Goal: Information Seeking & Learning: Learn about a topic

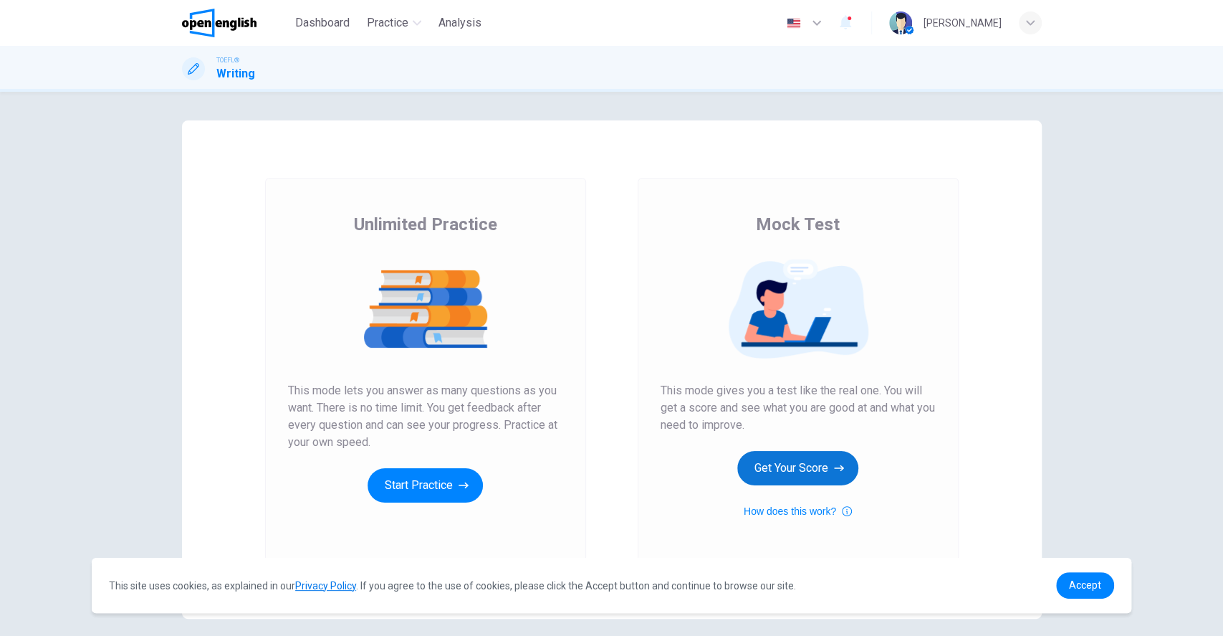
click at [811, 469] on button "Get Your Score" at bounding box center [797, 468] width 121 height 34
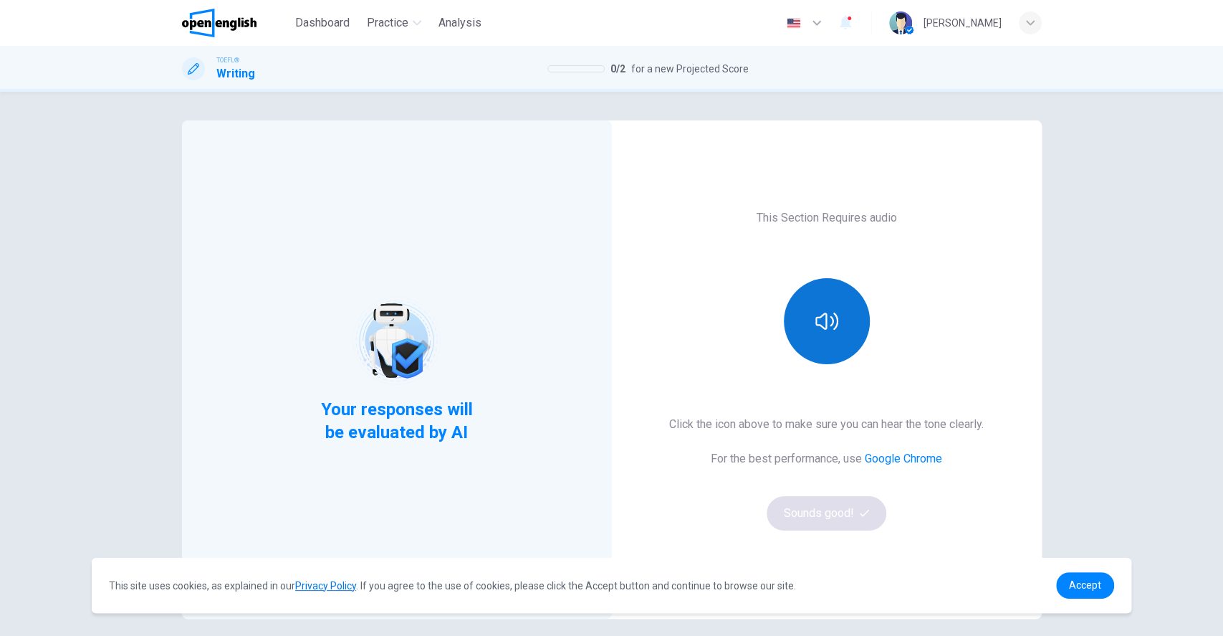
click at [842, 330] on button "button" at bounding box center [827, 321] width 86 height 86
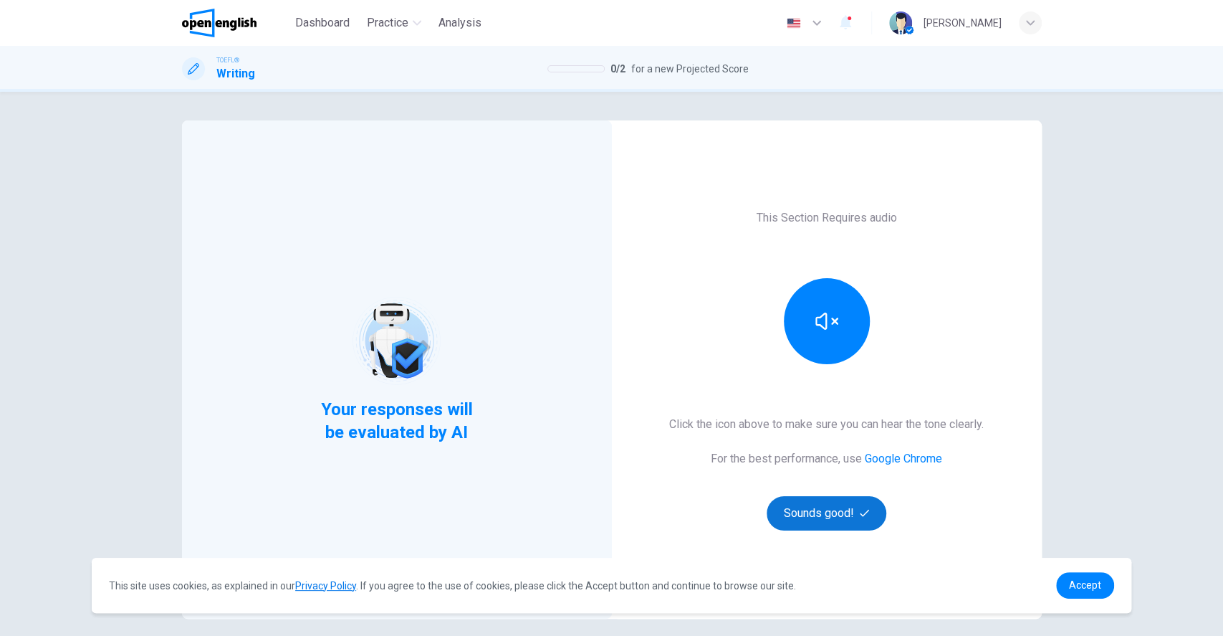
click at [828, 515] on button "Sounds good!" at bounding box center [827, 513] width 120 height 34
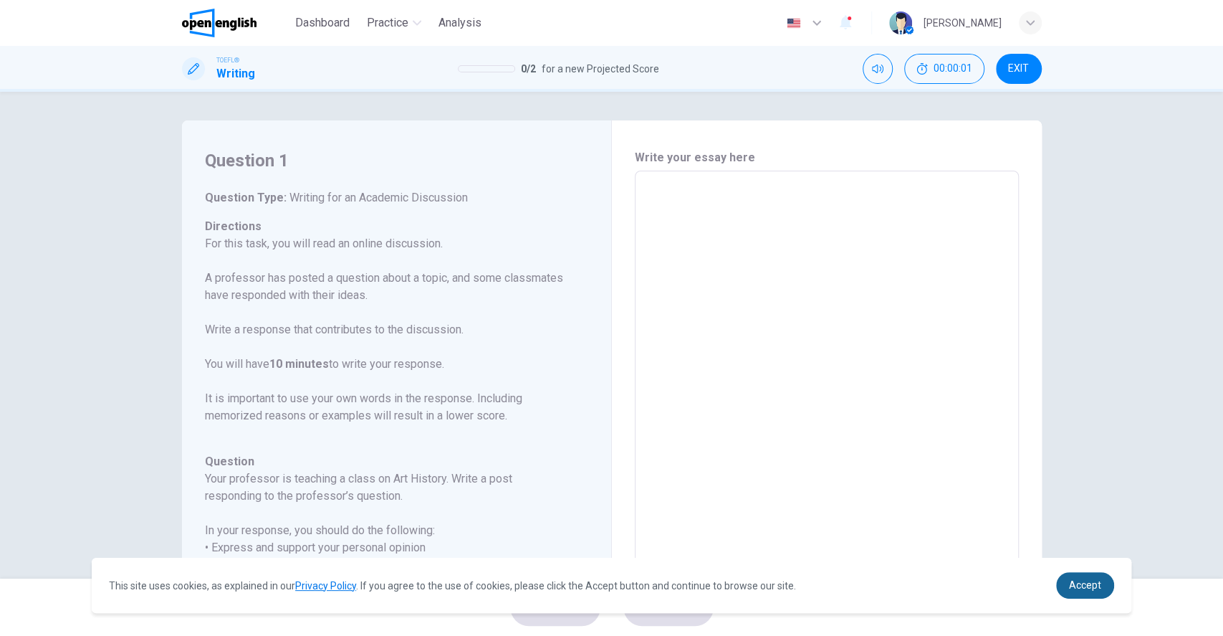
click at [1086, 590] on span "Accept" at bounding box center [1085, 584] width 32 height 11
click at [1083, 594] on link "Accept" at bounding box center [1085, 585] width 58 height 27
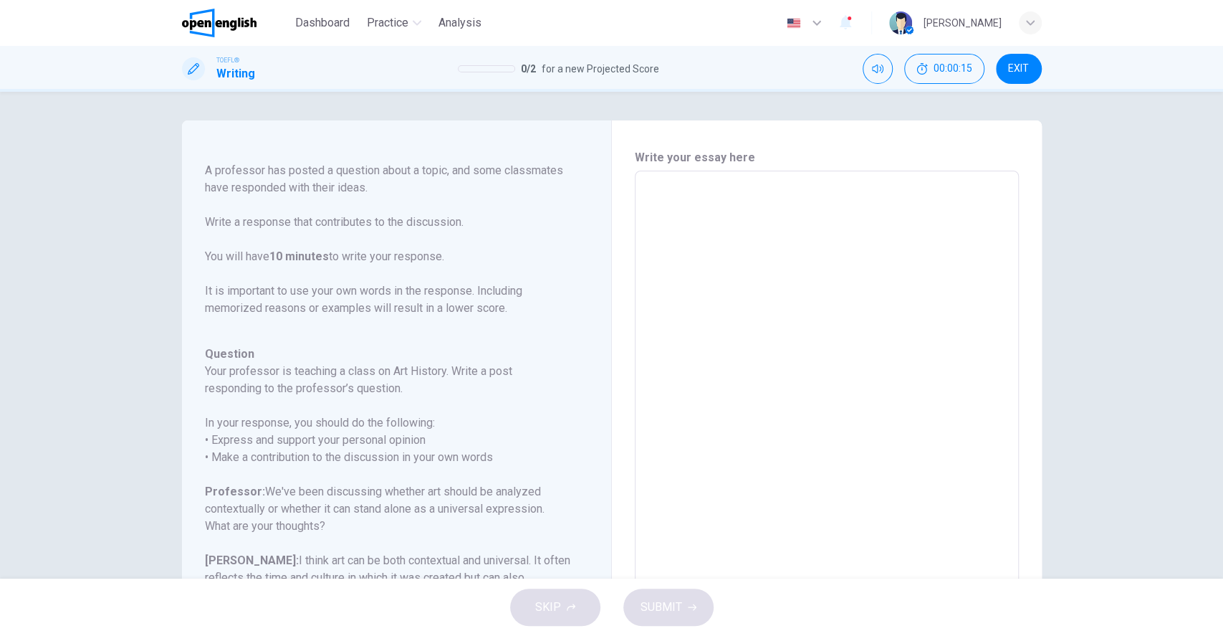
click at [732, 211] on textarea at bounding box center [827, 410] width 364 height 455
click at [1020, 75] on button "EXIT" at bounding box center [1019, 69] width 46 height 30
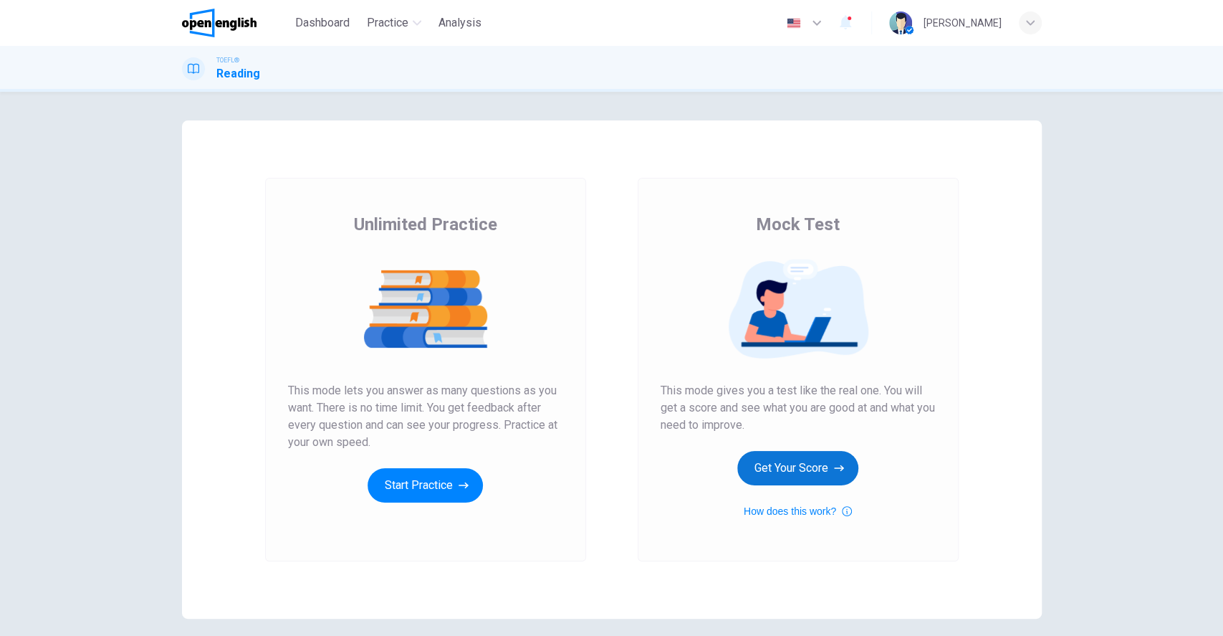
click at [805, 467] on button "Get Your Score" at bounding box center [797, 468] width 121 height 34
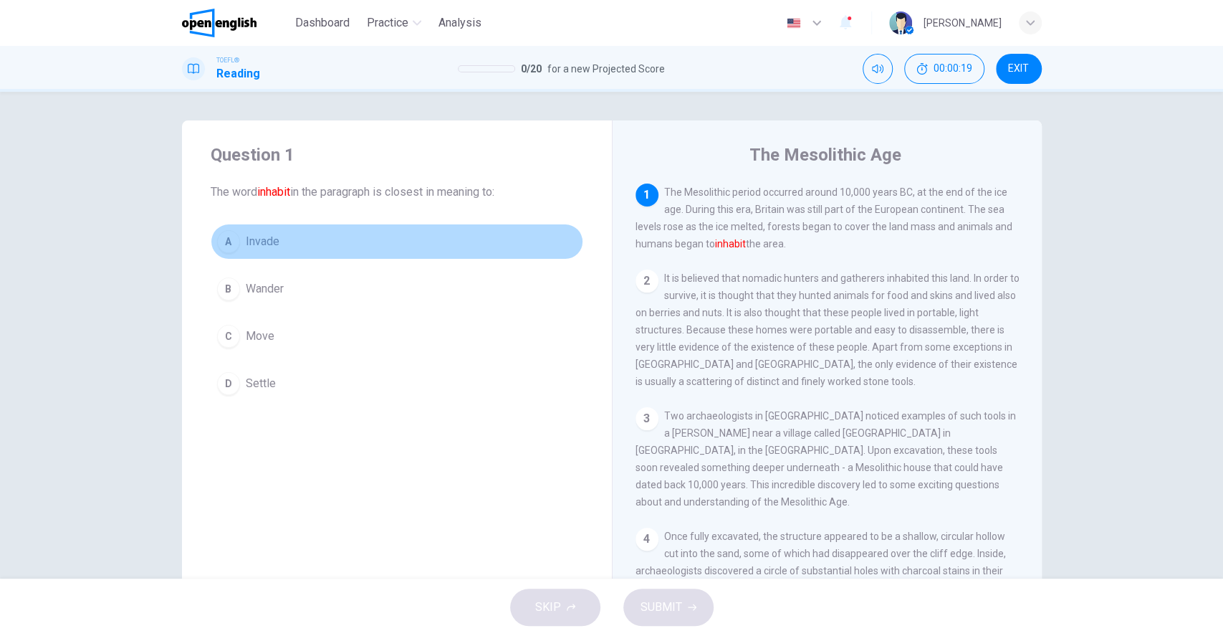
click at [215, 231] on button "A Invade" at bounding box center [397, 242] width 373 height 36
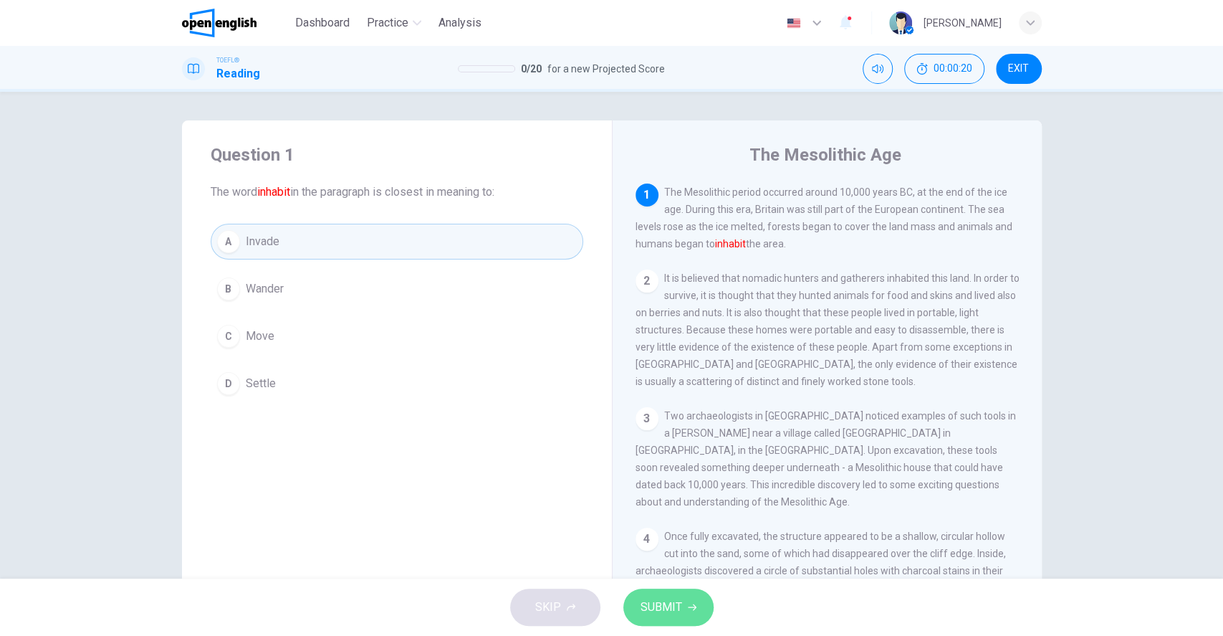
click at [661, 606] on span "SUBMIT" at bounding box center [662, 607] width 42 height 20
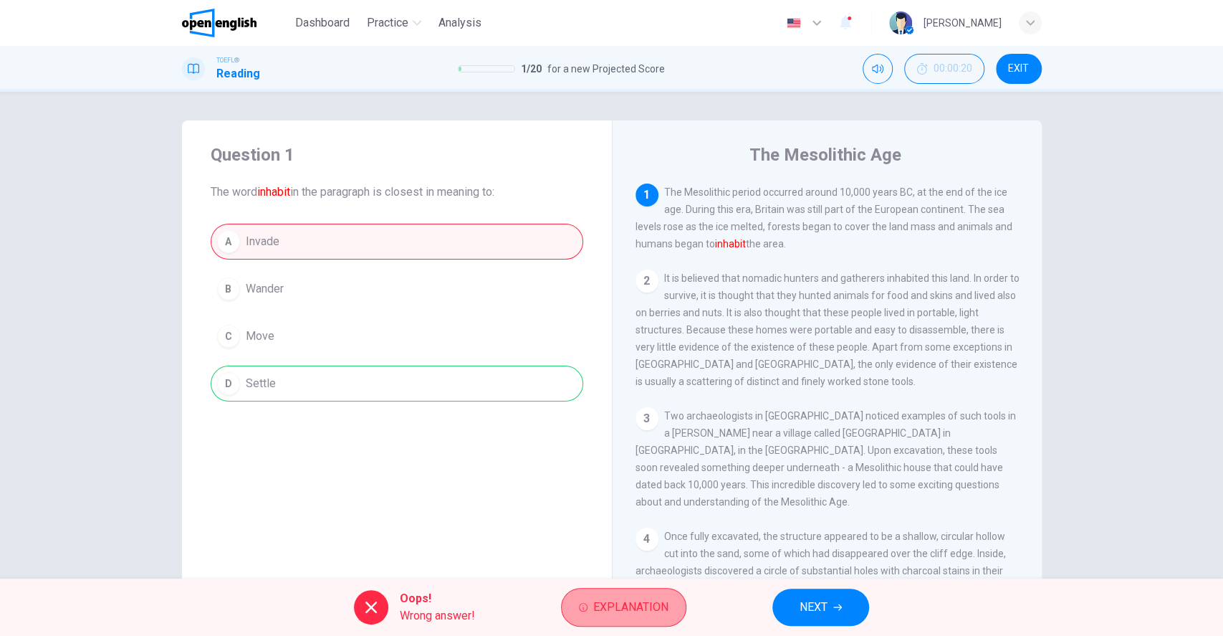
click at [653, 603] on span "Explanation" at bounding box center [630, 607] width 75 height 20
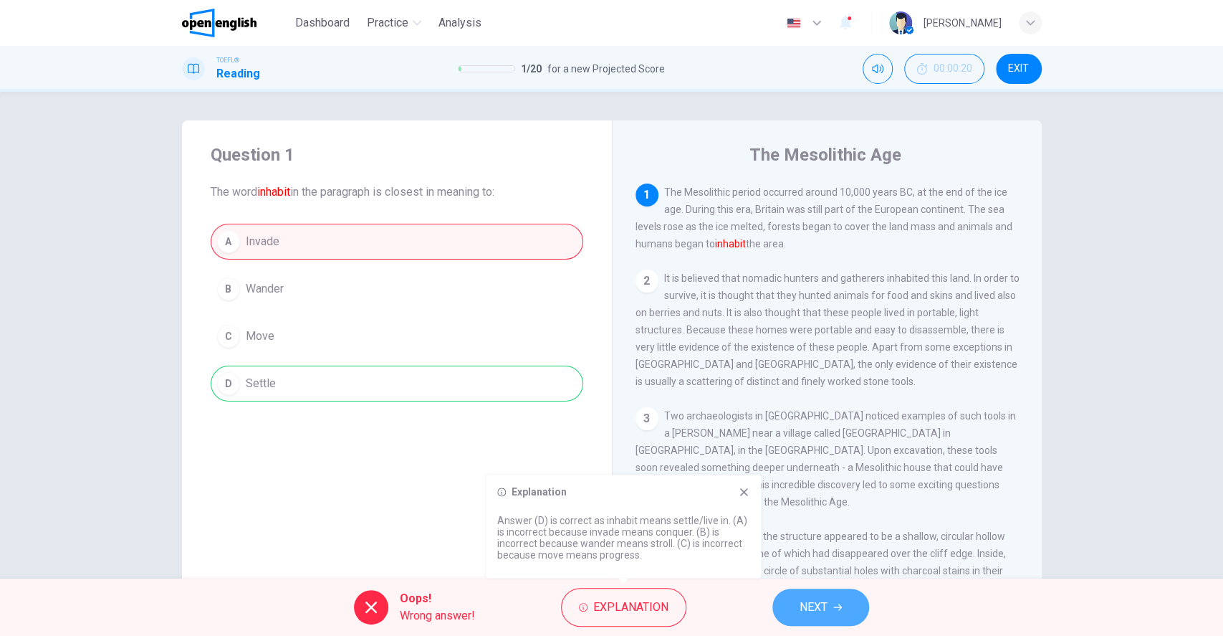
click at [823, 604] on span "NEXT" at bounding box center [814, 607] width 28 height 20
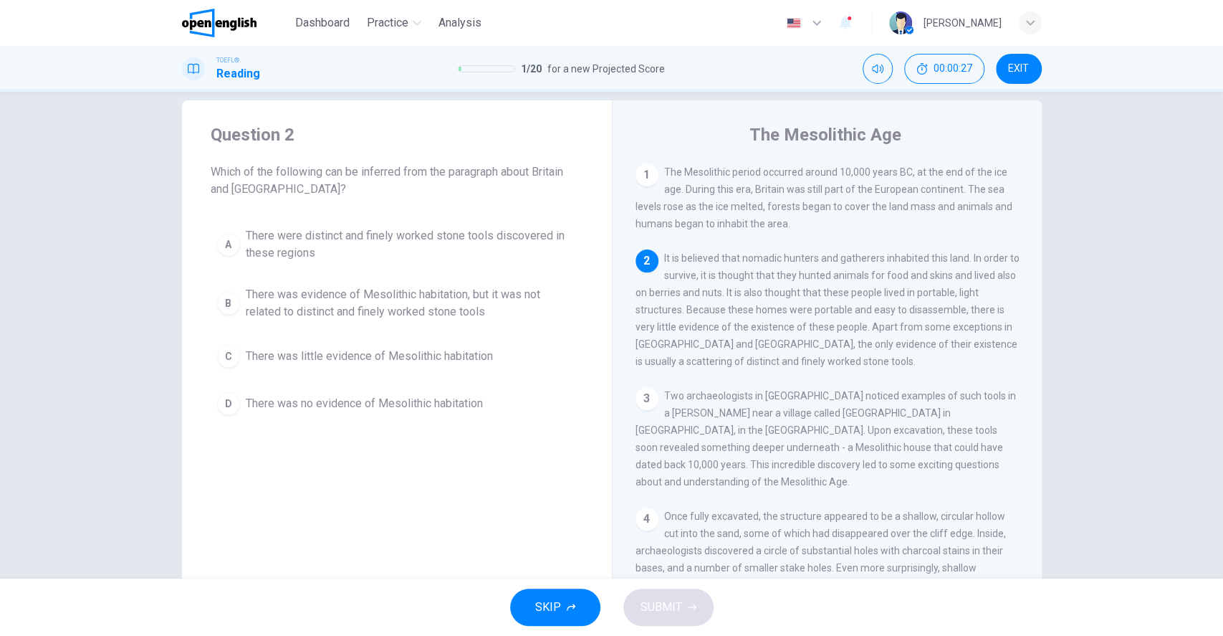
scroll to position [19, 0]
click at [279, 245] on span "There were distinct and finely worked stone tools discovered in these regions" at bounding box center [411, 246] width 331 height 34
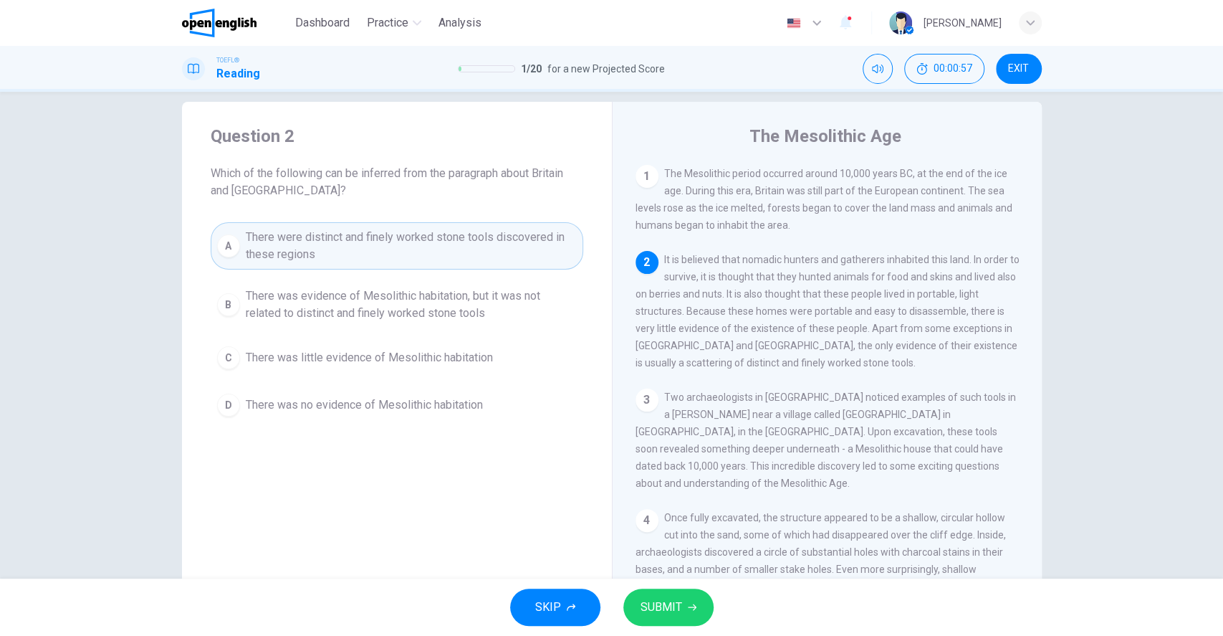
click at [669, 603] on span "SUBMIT" at bounding box center [662, 607] width 42 height 20
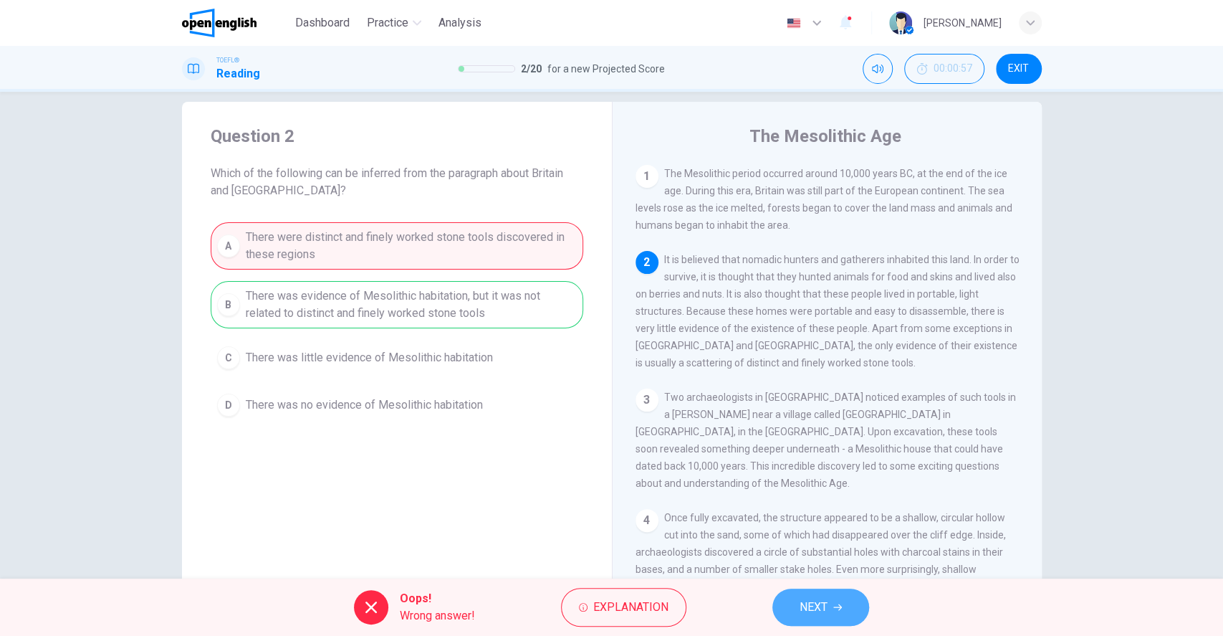
click at [808, 613] on span "NEXT" at bounding box center [814, 607] width 28 height 20
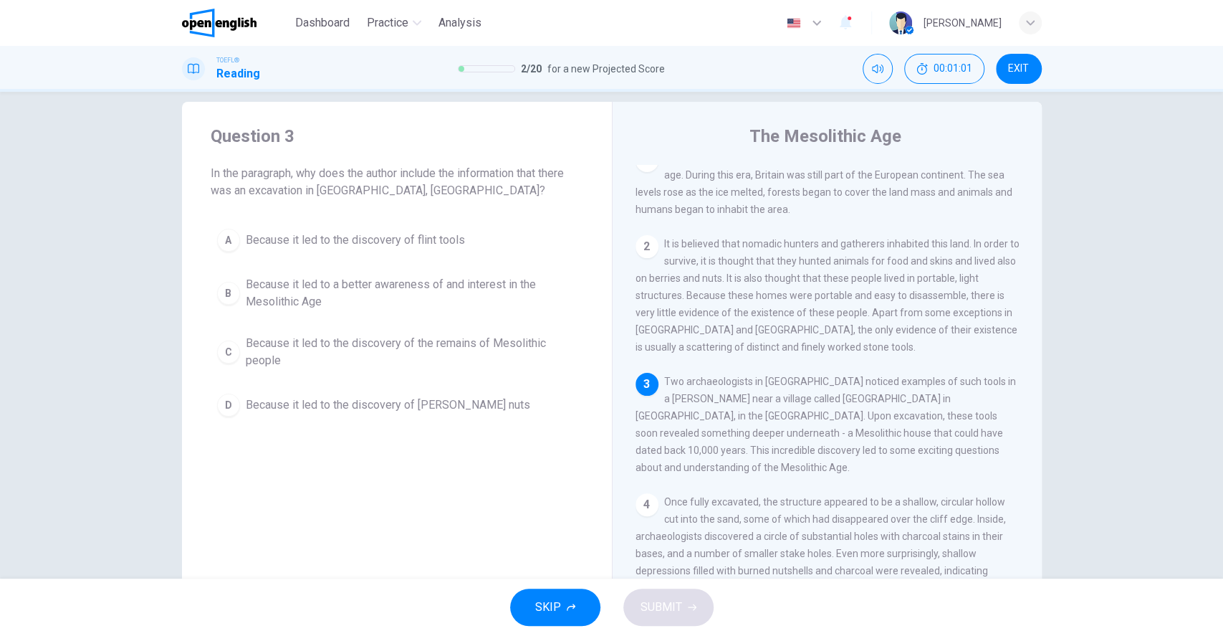
scroll to position [0, 0]
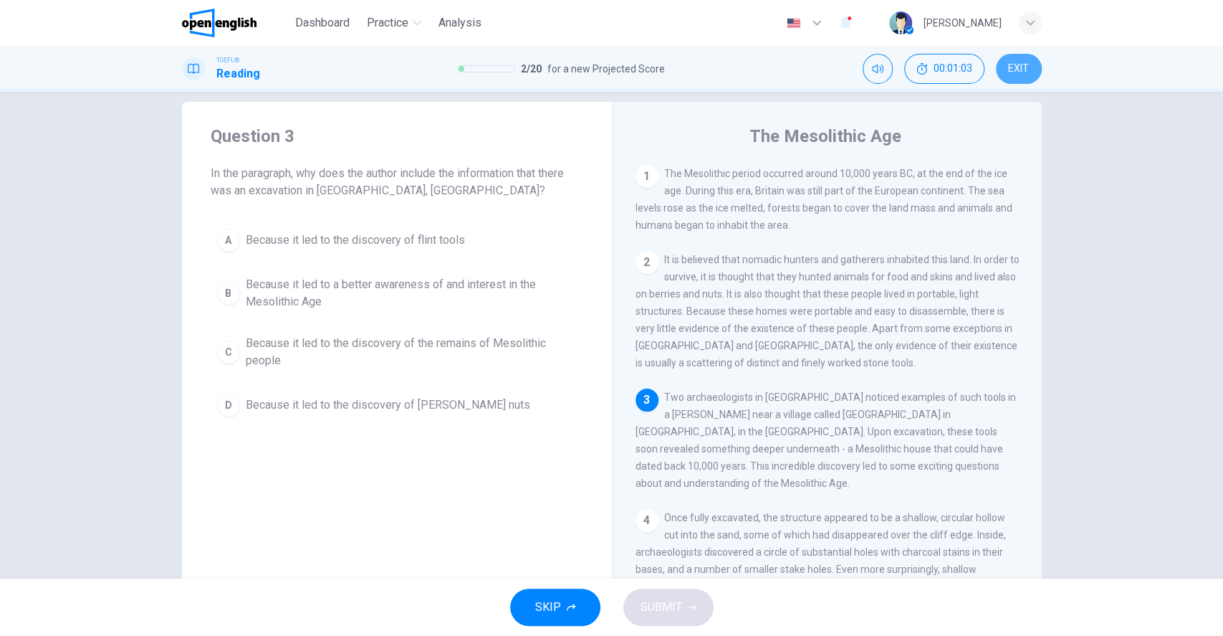
click at [1023, 66] on span "EXIT" at bounding box center [1018, 68] width 21 height 11
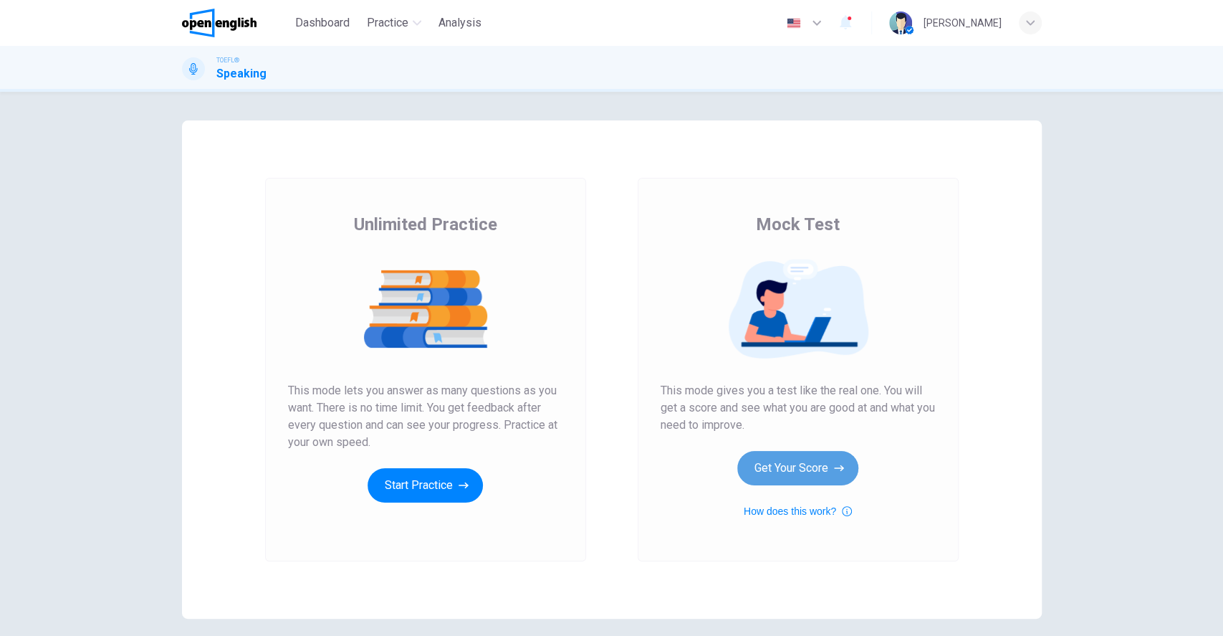
click at [795, 464] on button "Get Your Score" at bounding box center [797, 468] width 121 height 34
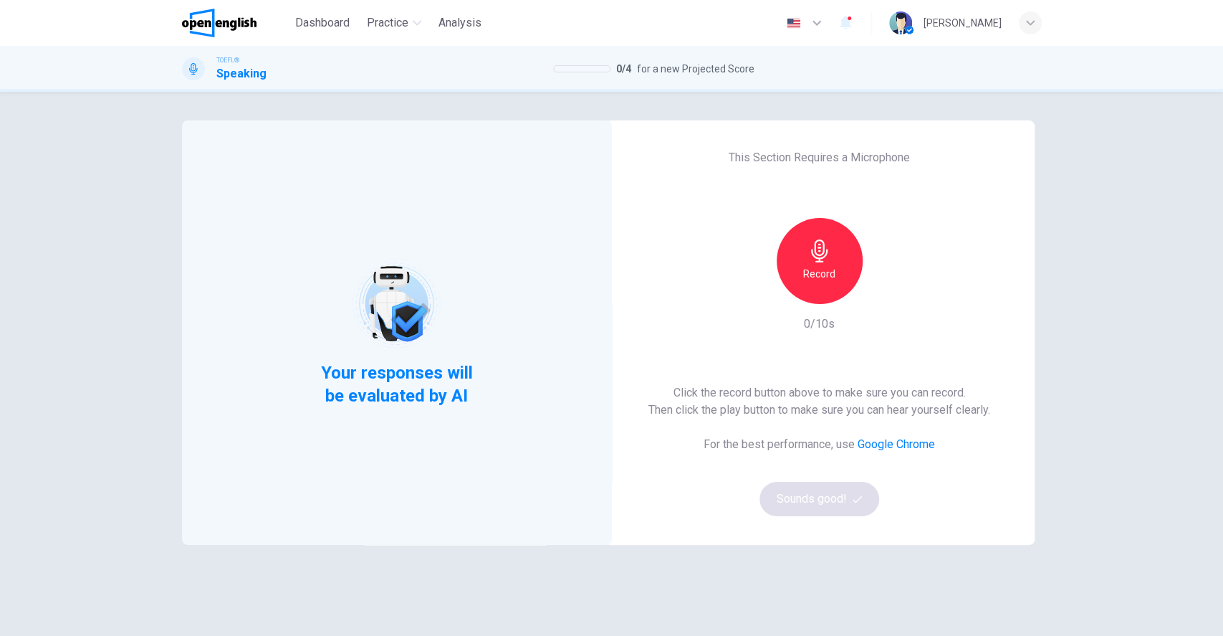
click at [808, 294] on div "Record" at bounding box center [820, 261] width 86 height 86
click at [820, 268] on h6 "Stop" at bounding box center [819, 273] width 21 height 17
click at [831, 500] on button "Sounds good!" at bounding box center [820, 499] width 120 height 34
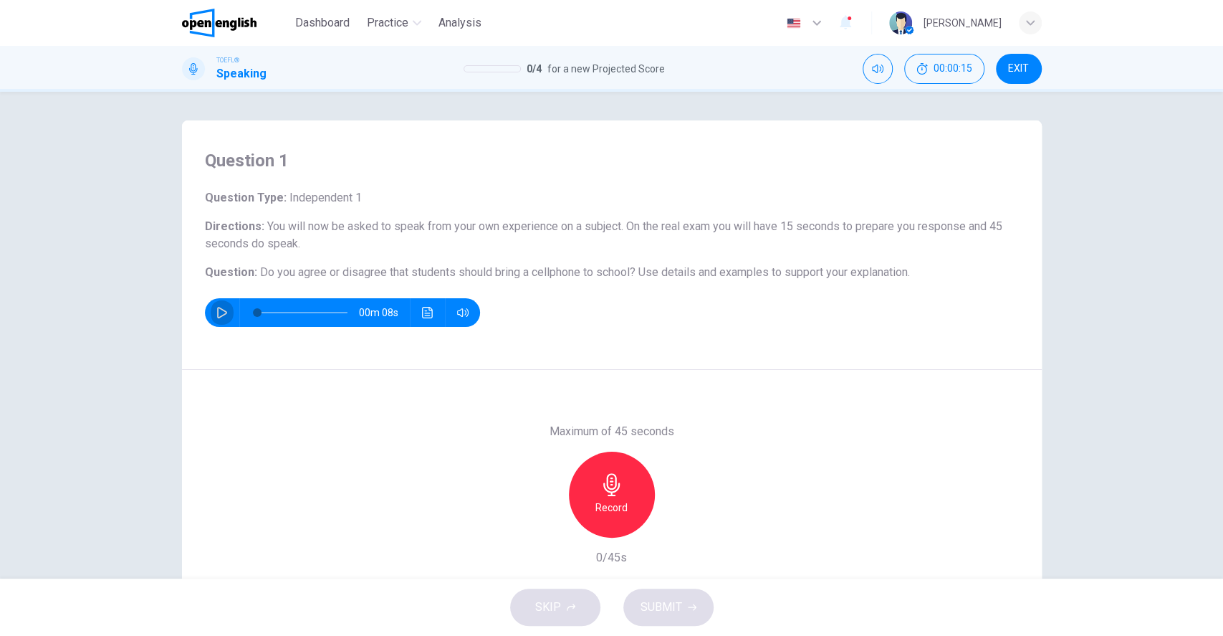
click at [217, 312] on icon "button" at bounding box center [222, 312] width 10 height 11
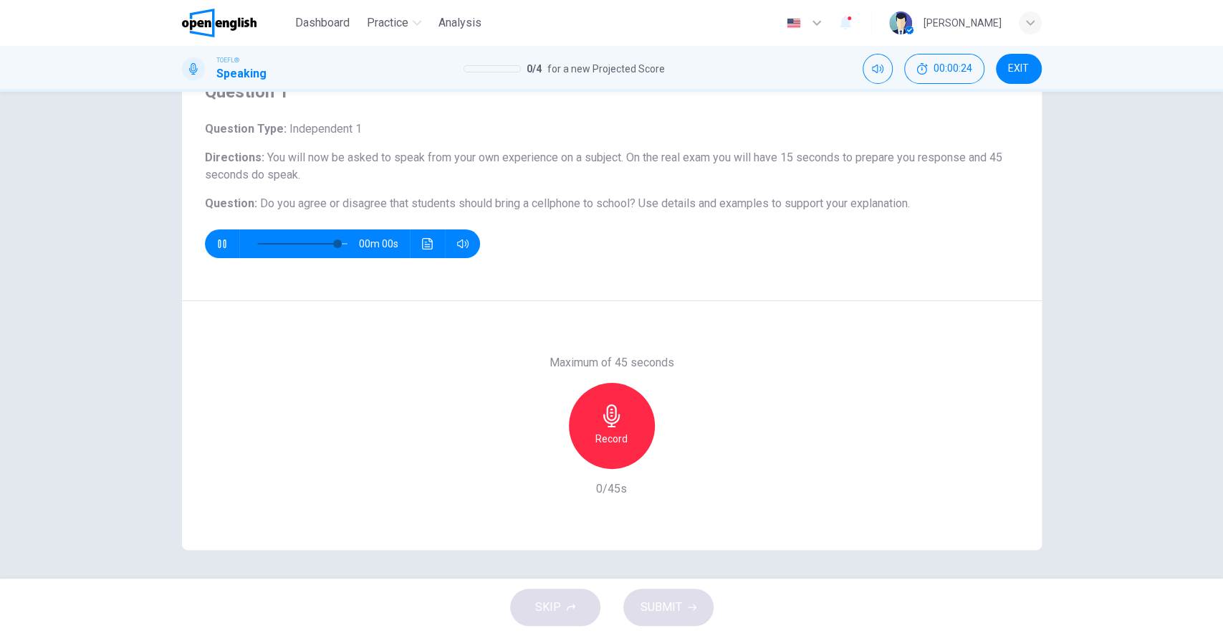
type input "*"
click at [613, 422] on icon "button" at bounding box center [611, 415] width 23 height 23
click at [600, 412] on icon "button" at bounding box center [611, 415] width 23 height 23
click at [670, 601] on span "SUBMIT" at bounding box center [662, 607] width 42 height 20
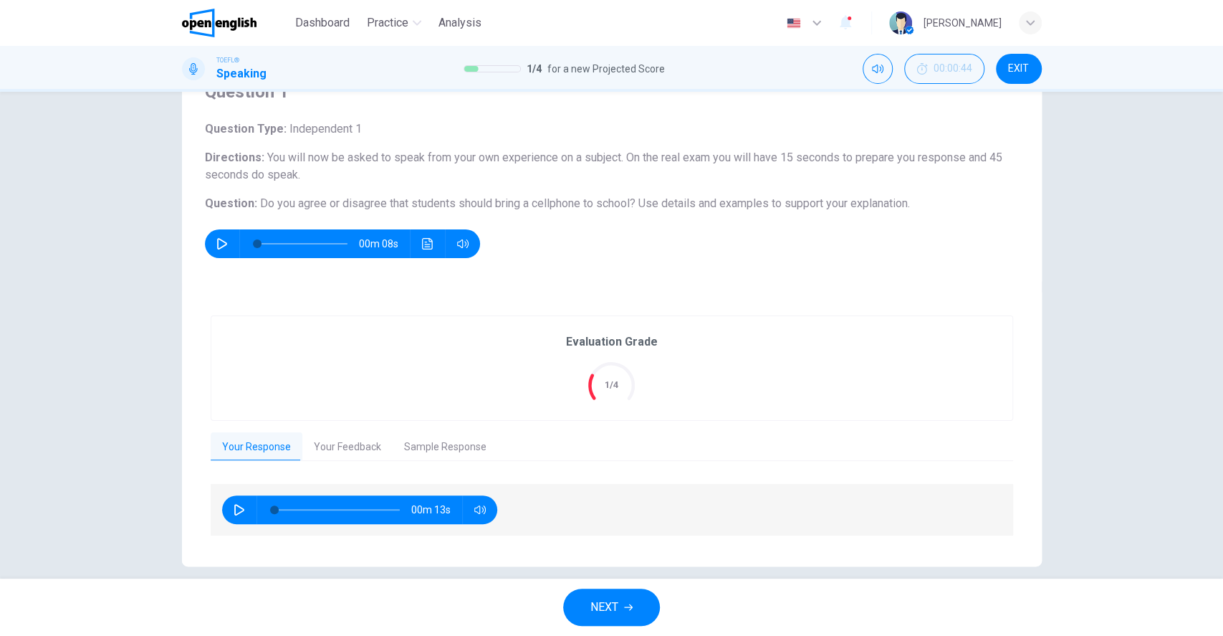
scroll to position [85, 0]
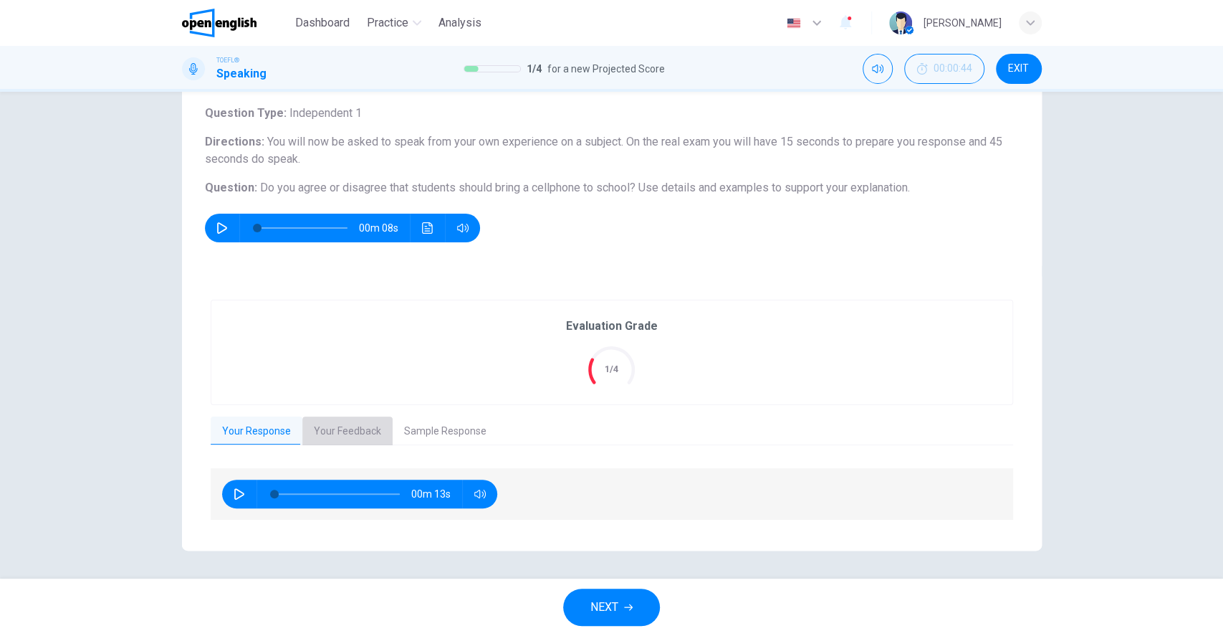
click at [367, 421] on button "Your Feedback" at bounding box center [347, 431] width 90 height 30
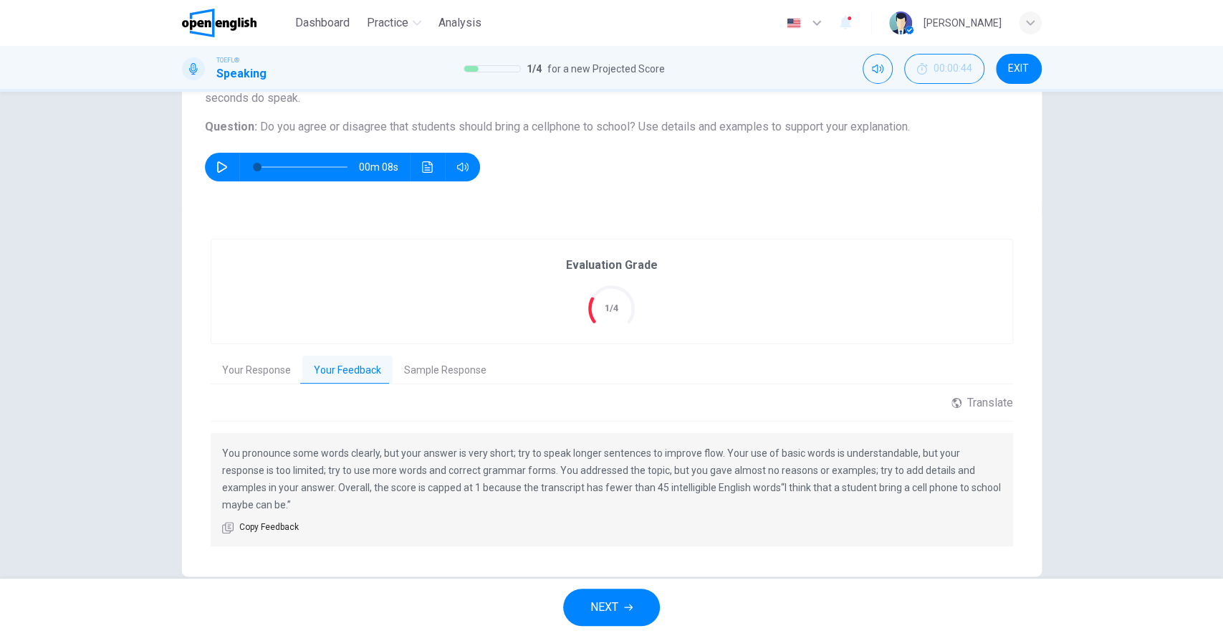
scroll to position [155, 0]
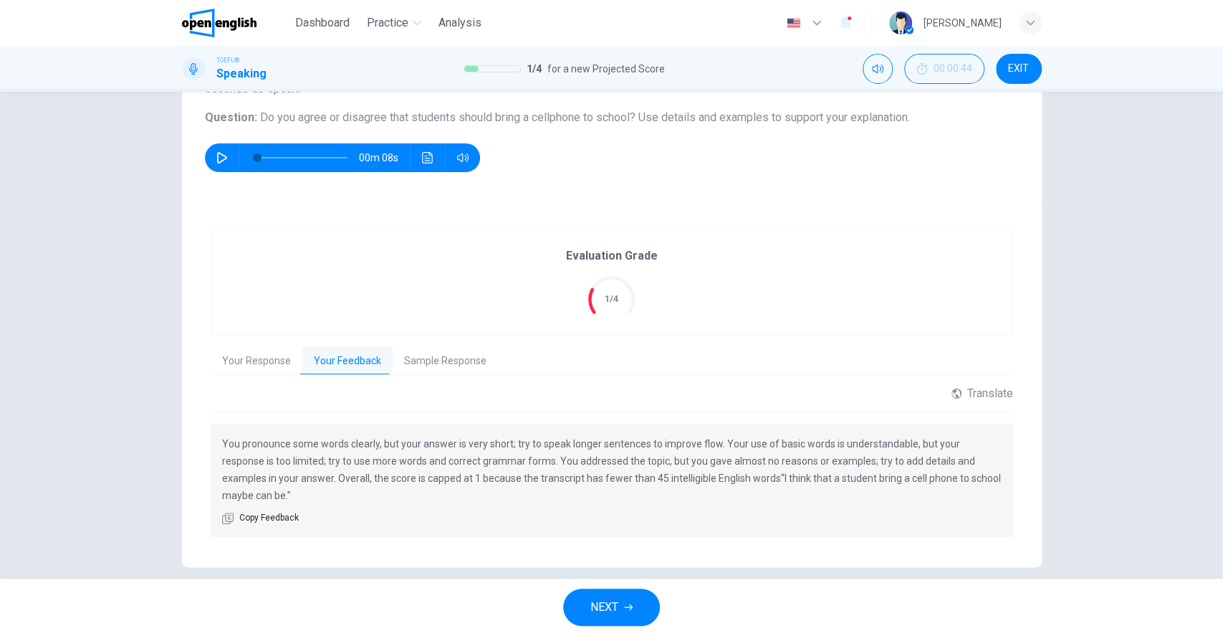
click at [418, 355] on button "Sample Response" at bounding box center [445, 361] width 105 height 30
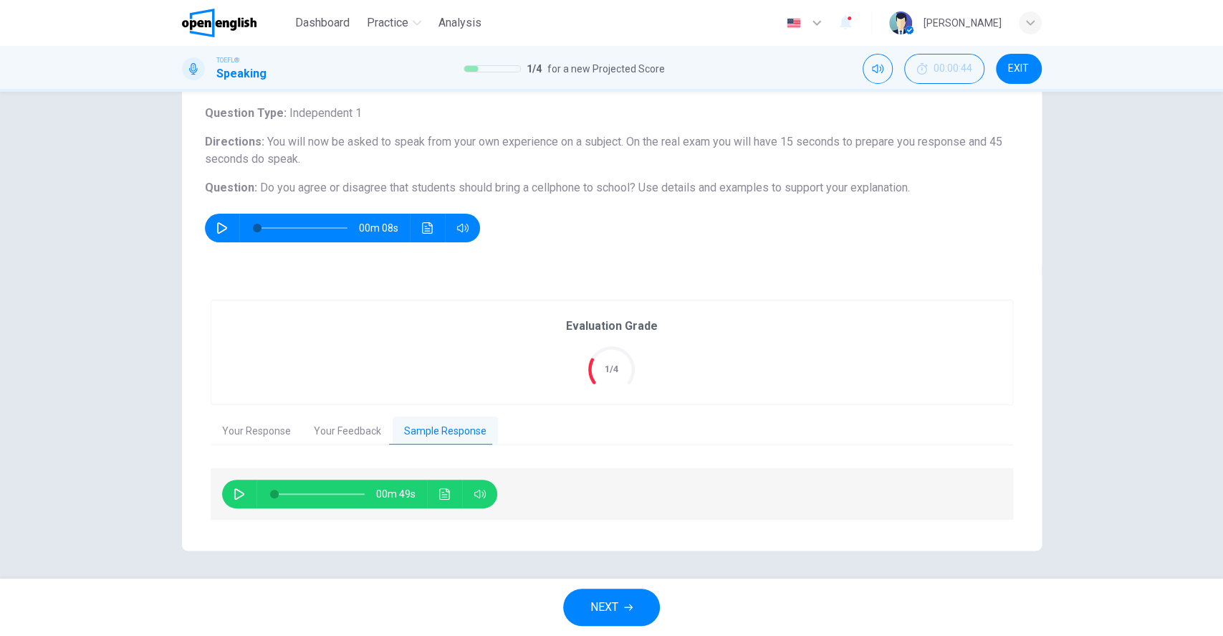
scroll to position [0, 0]
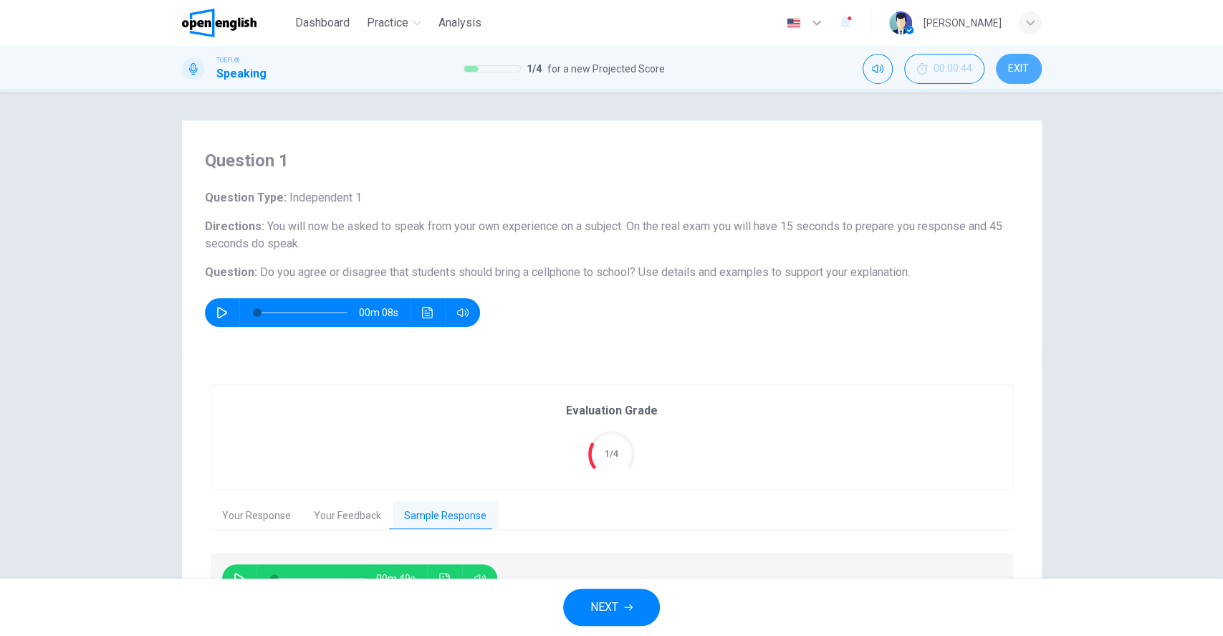
click at [1015, 65] on span "EXIT" at bounding box center [1018, 68] width 21 height 11
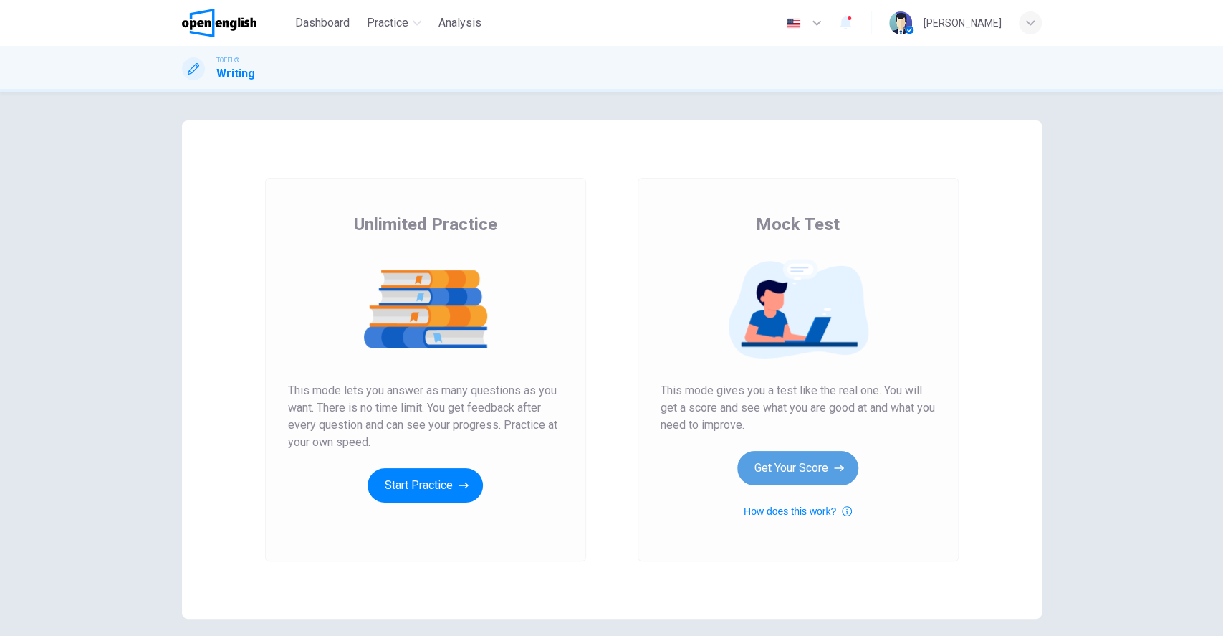
click at [805, 468] on button "Get Your Score" at bounding box center [797, 468] width 121 height 34
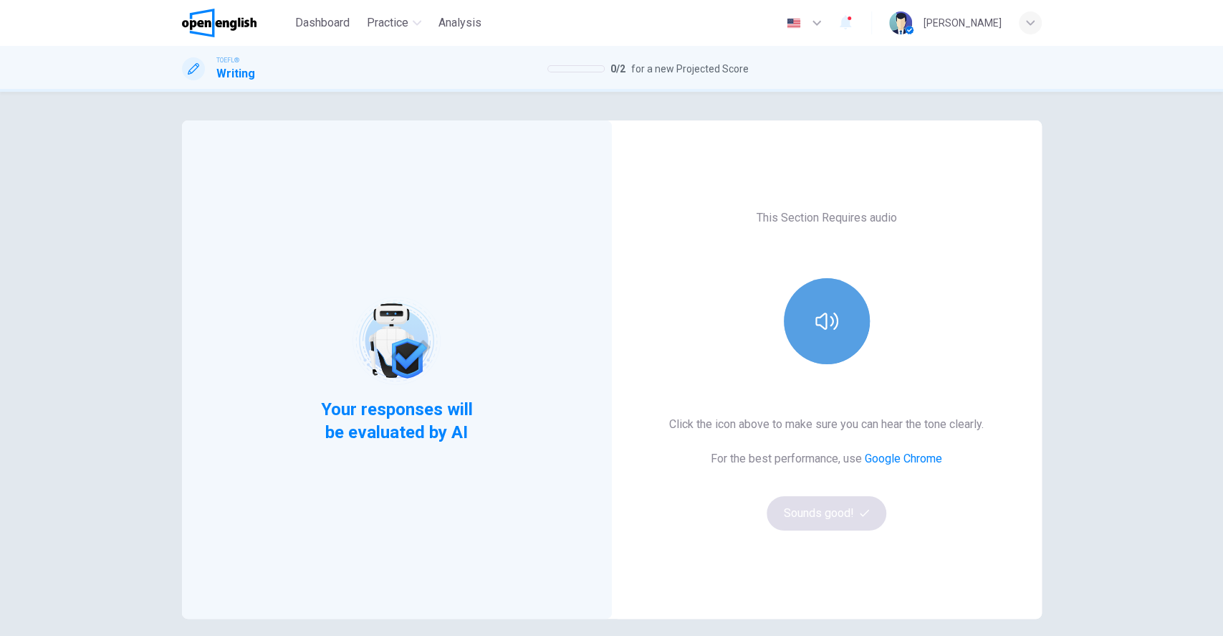
click at [818, 331] on icon "button" at bounding box center [826, 321] width 23 height 23
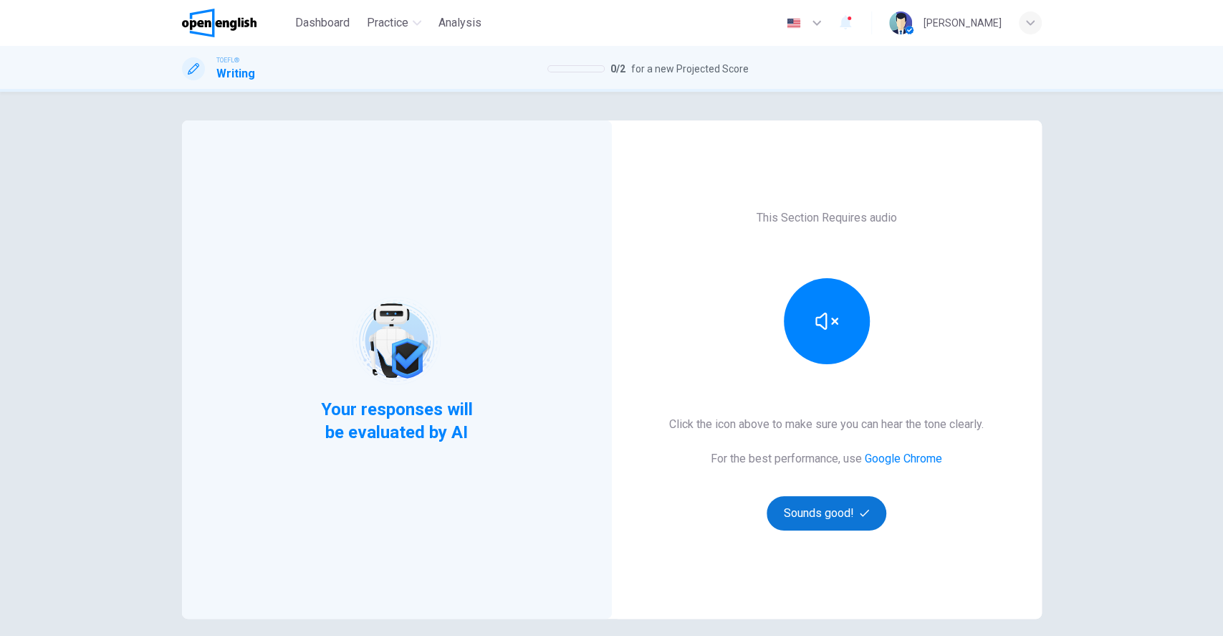
click at [808, 509] on button "Sounds good!" at bounding box center [827, 513] width 120 height 34
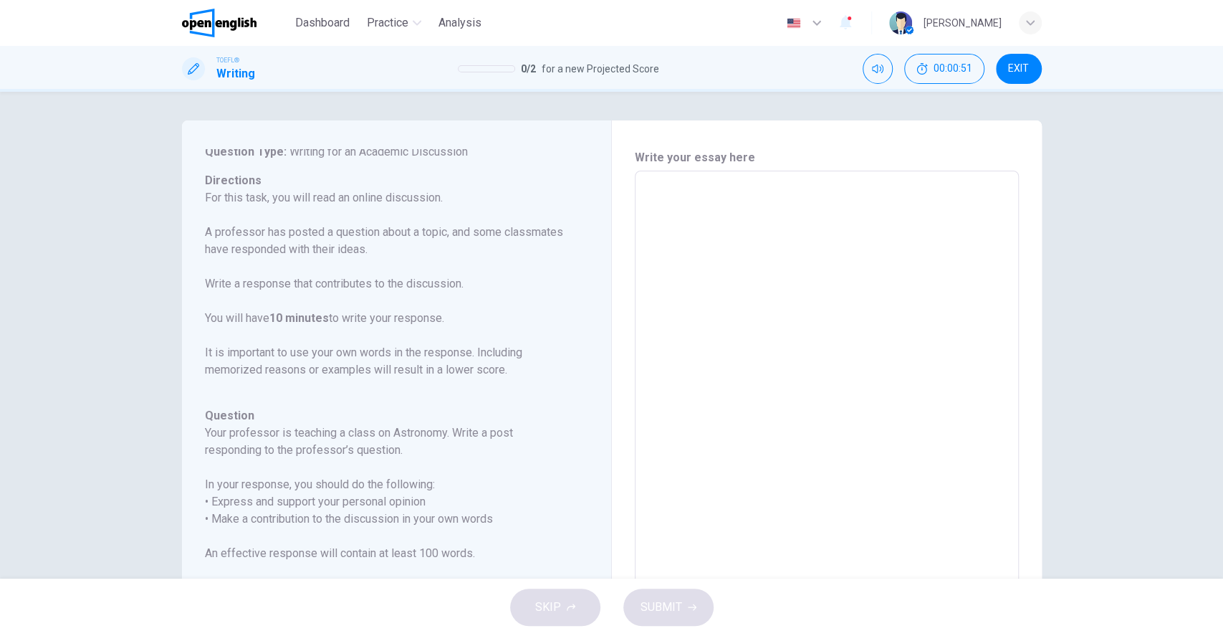
scroll to position [47, 0]
click at [1030, 56] on button "EXIT" at bounding box center [1019, 69] width 46 height 30
